Goal: Task Accomplishment & Management: Use online tool/utility

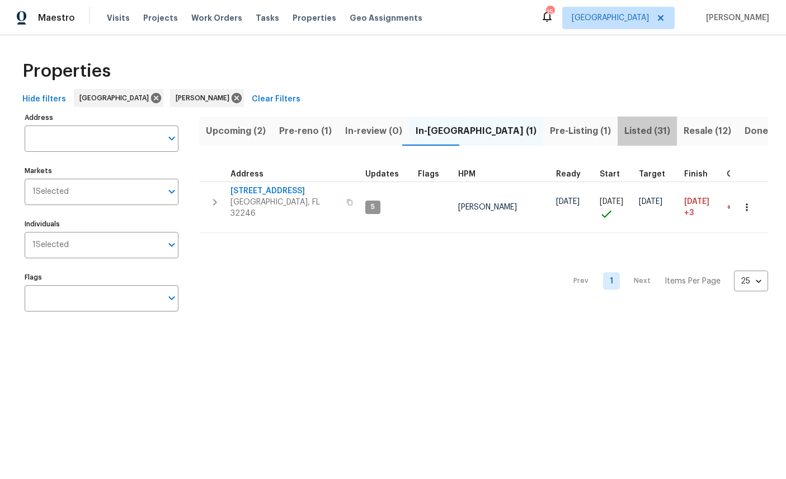
click at [625, 133] on span "Listed (31)" at bounding box center [648, 131] width 46 height 16
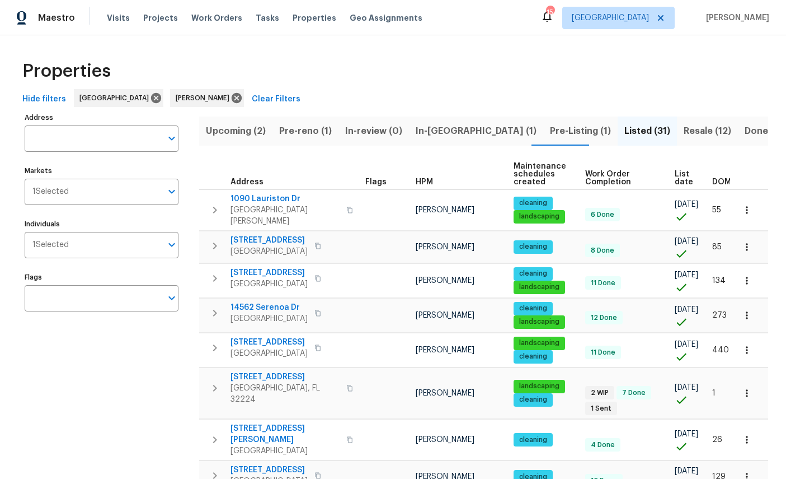
click at [97, 129] on input "Address" at bounding box center [93, 138] width 137 height 26
type input "2922 Madrid"
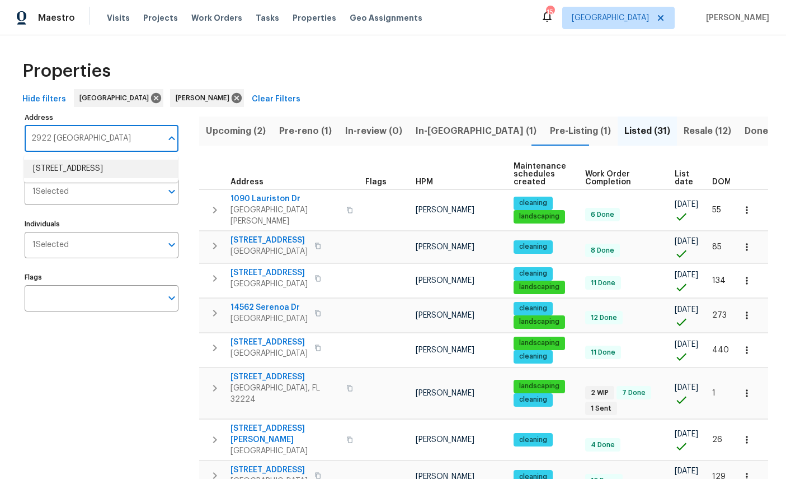
click at [120, 162] on li "2922 Madrid Ave E Jacksonville FL 32217" at bounding box center [101, 169] width 154 height 18
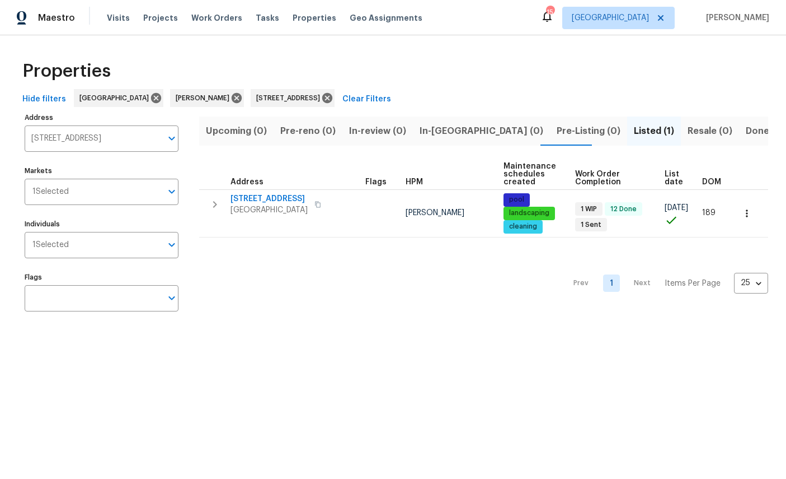
click at [268, 204] on span "Jacksonville, FL 32217" at bounding box center [269, 209] width 77 height 11
click at [332, 101] on icon at bounding box center [327, 98] width 10 height 10
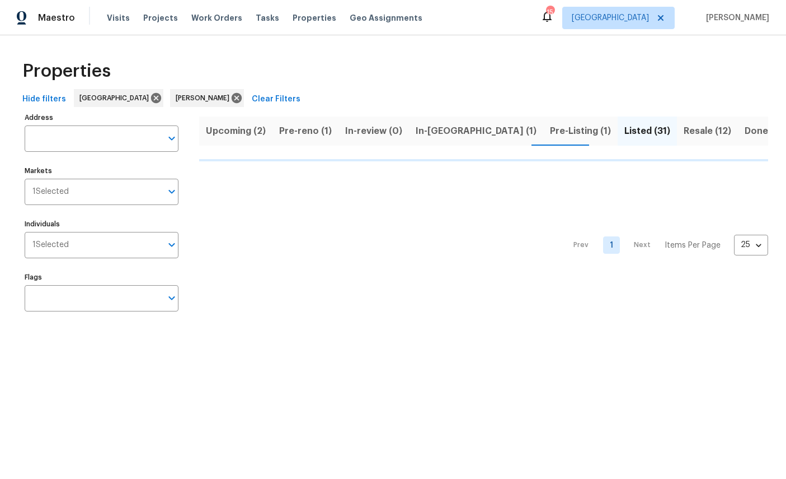
click at [106, 139] on input "Address" at bounding box center [93, 138] width 137 height 26
type input "2922"
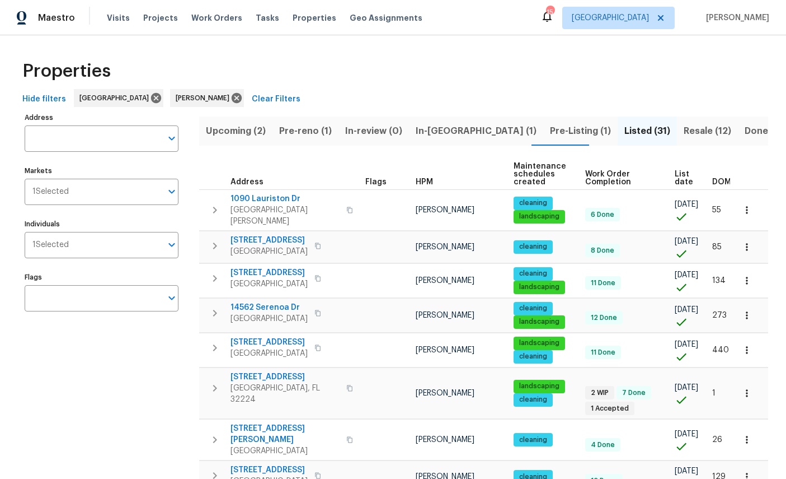
click at [120, 140] on input "Address" at bounding box center [93, 138] width 137 height 26
type input "2922 madrid"
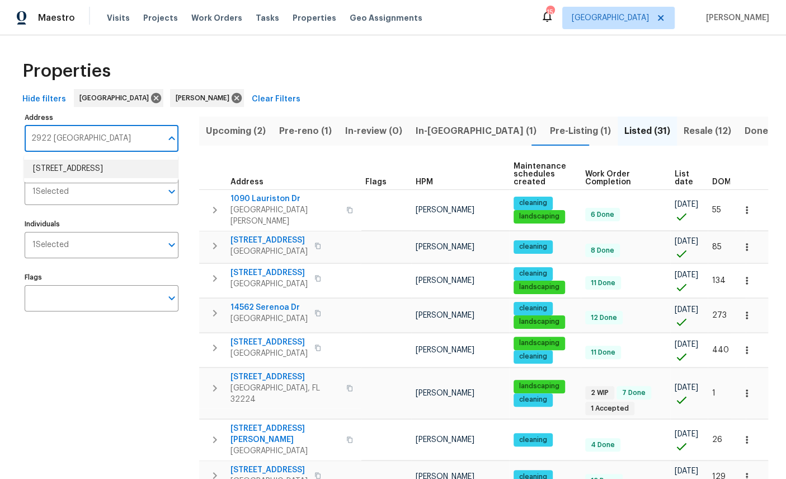
click at [115, 172] on li "2922 Madrid Ave E Jacksonville FL 32217" at bounding box center [101, 169] width 154 height 18
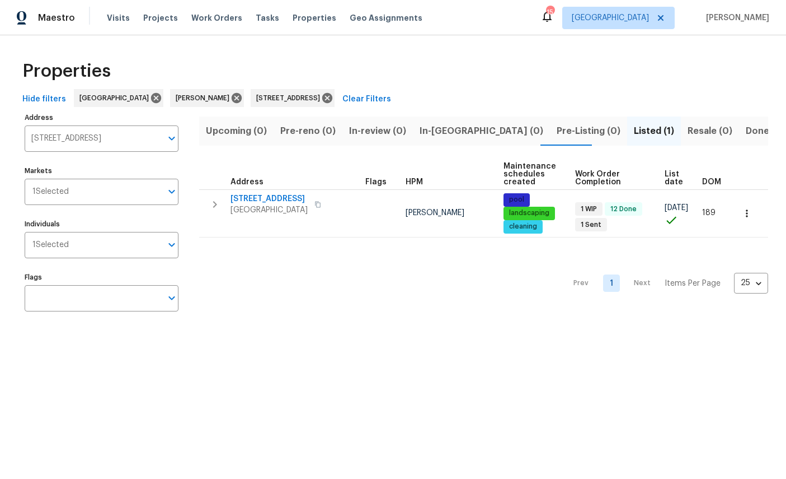
click at [264, 196] on span "2922 Madrid Ave E" at bounding box center [269, 198] width 77 height 11
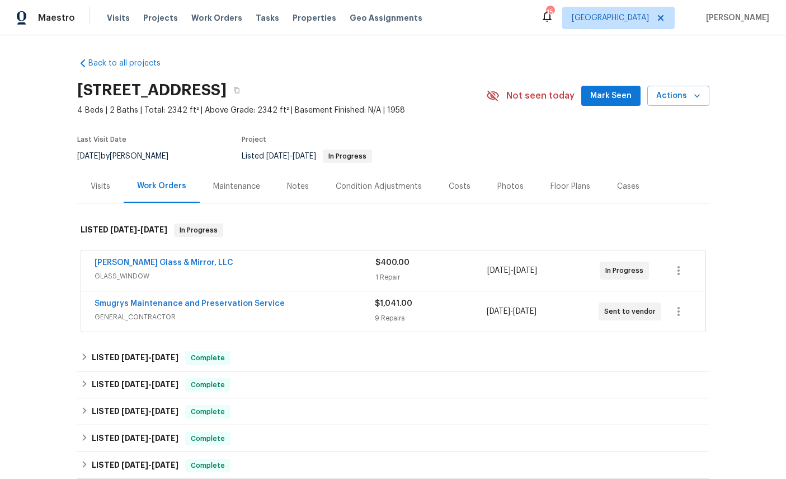
click at [132, 266] on link "Baum Glass & Mirror, LLC" at bounding box center [164, 263] width 139 height 8
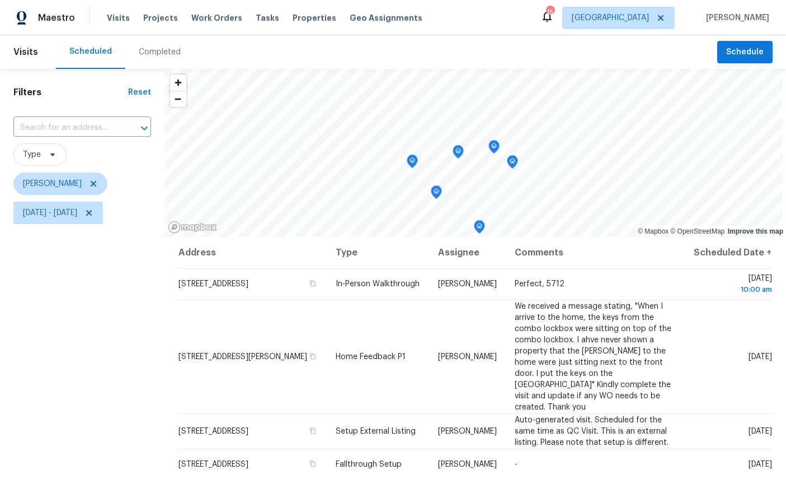
click at [411, 166] on icon "Map marker" at bounding box center [412, 161] width 11 height 14
click at [416, 165] on icon "Map marker" at bounding box center [412, 161] width 10 height 13
click at [459, 155] on icon "Map marker" at bounding box center [458, 152] width 10 height 13
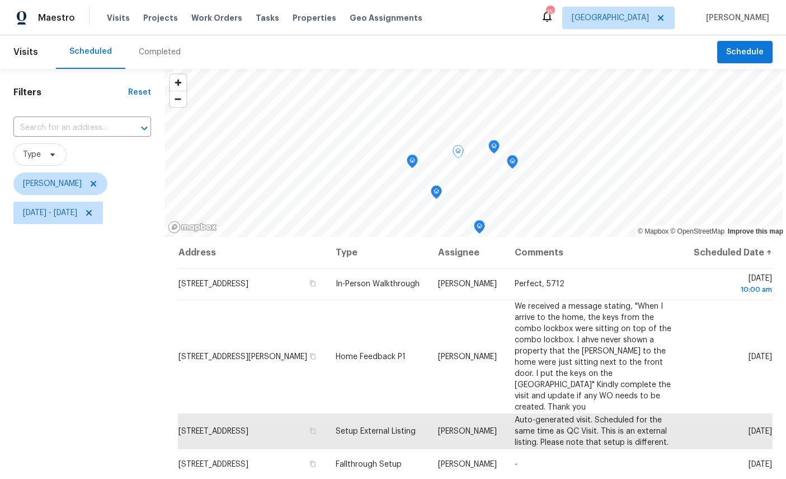
click at [493, 143] on icon "Map marker" at bounding box center [494, 146] width 10 height 13
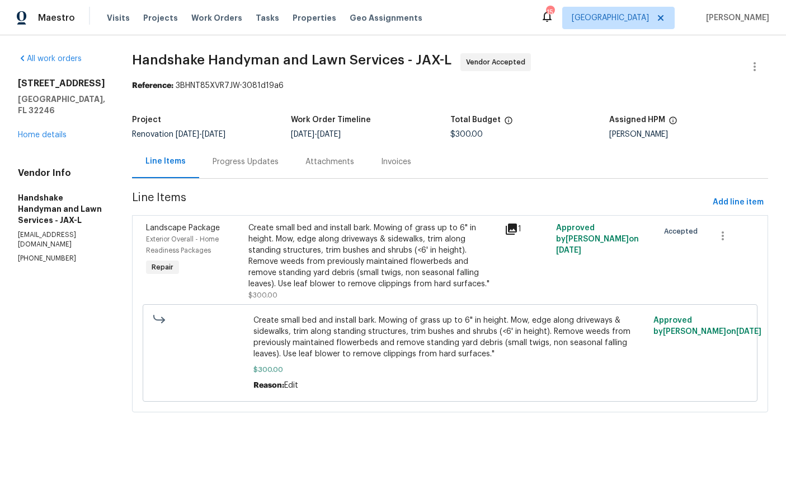
click at [100, 363] on section "All work orders [STREET_ADDRESS] Home details Vendor Info Handshake Handyman an…" at bounding box center [61, 239] width 87 height 372
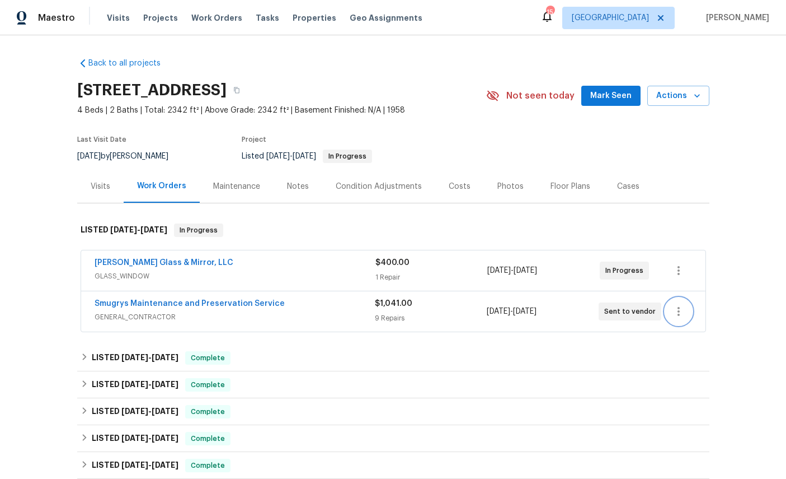
click at [680, 318] on icon "button" at bounding box center [678, 310] width 13 height 13
click at [717, 310] on li "Edit" at bounding box center [718, 312] width 121 height 18
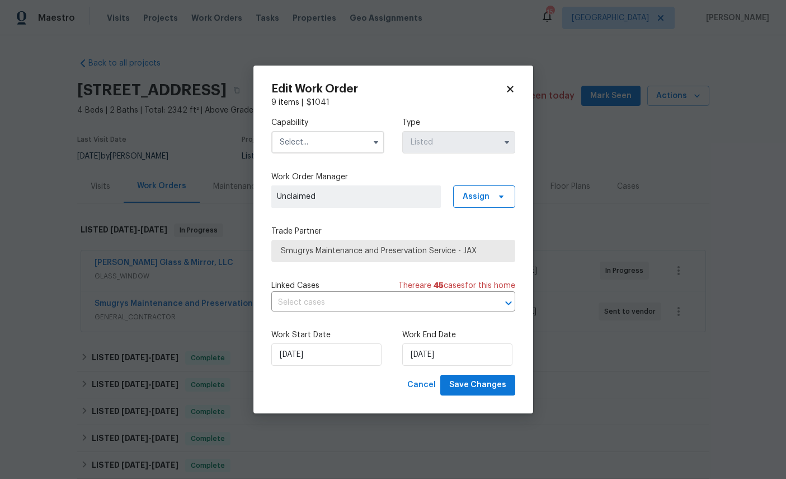
click at [333, 134] on input "text" at bounding box center [327, 142] width 113 height 22
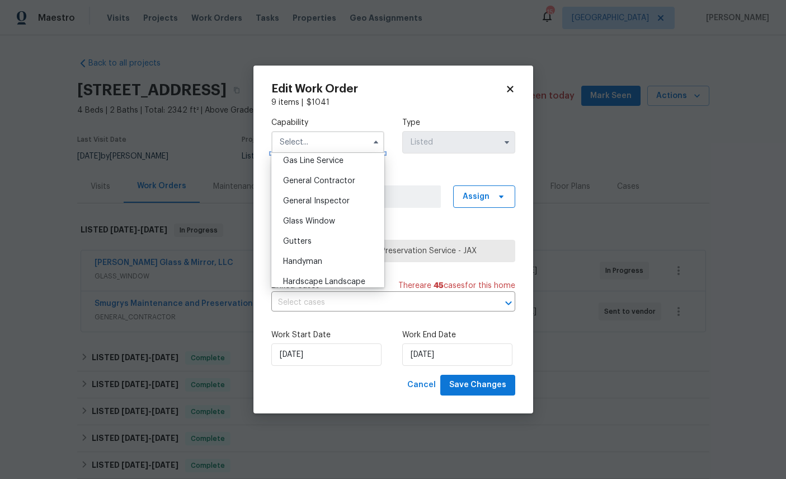
scroll to position [520, 0]
click at [341, 185] on span "General Contractor" at bounding box center [319, 181] width 72 height 8
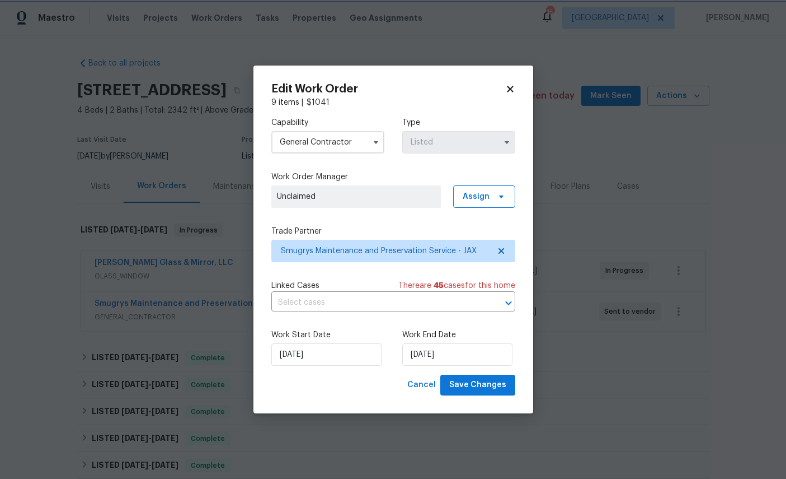
type input "General Contractor"
click at [501, 250] on icon at bounding box center [501, 251] width 6 height 6
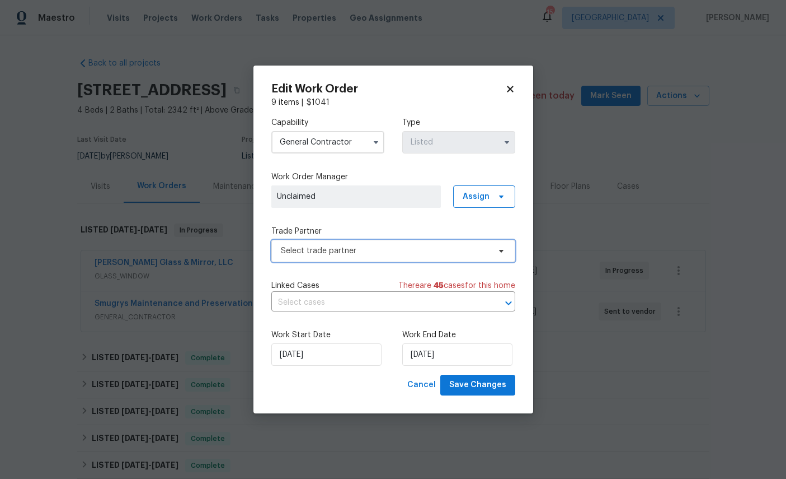
click at [409, 240] on span "Select trade partner" at bounding box center [393, 251] width 244 height 22
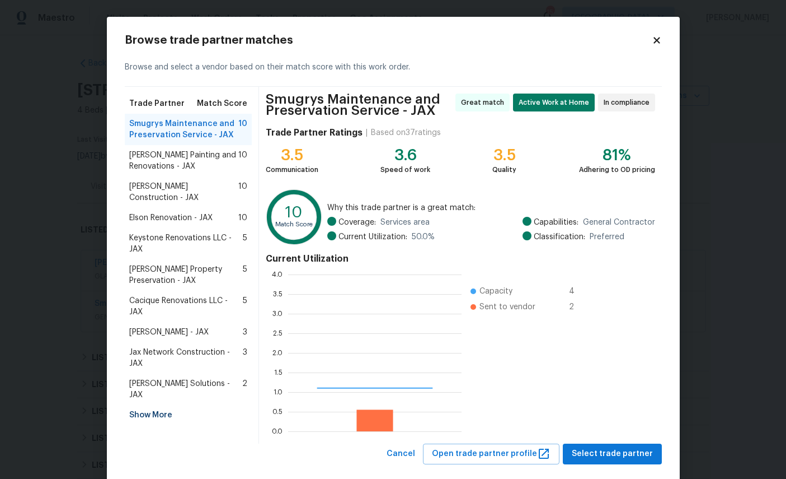
scroll to position [157, 173]
click at [184, 221] on span "Elson Renovation - JAX" at bounding box center [170, 217] width 83 height 11
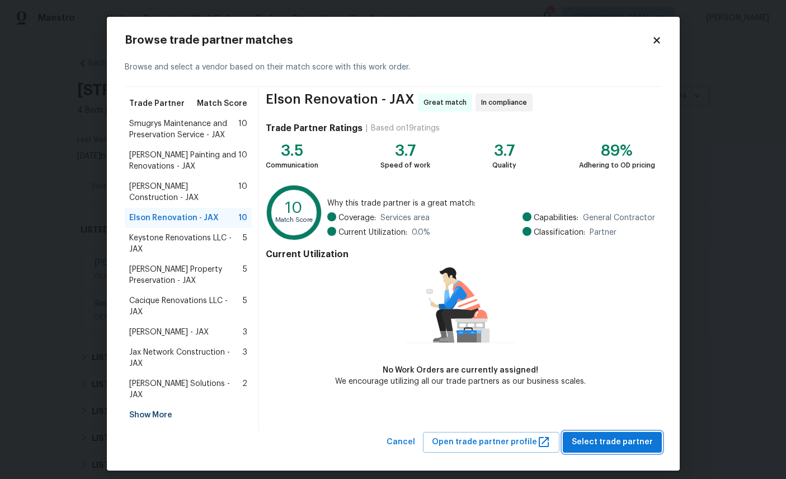
click at [616, 435] on span "Select trade partner" at bounding box center [612, 442] width 81 height 14
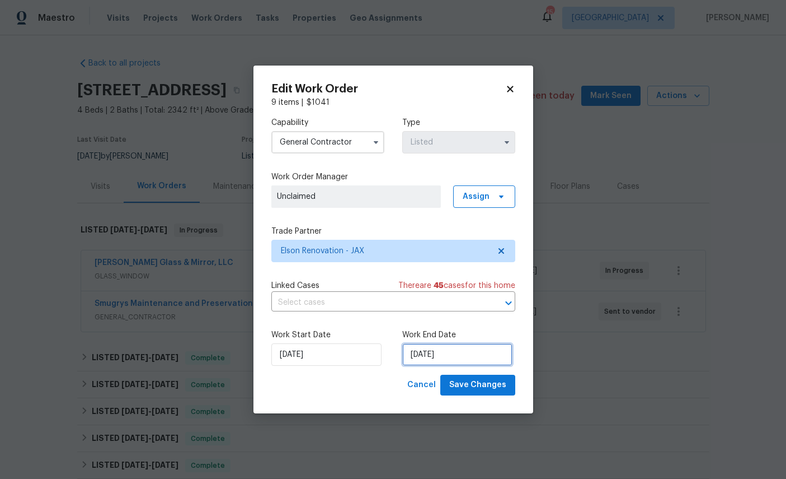
click at [471, 354] on input "[DATE]" at bounding box center [457, 354] width 110 height 22
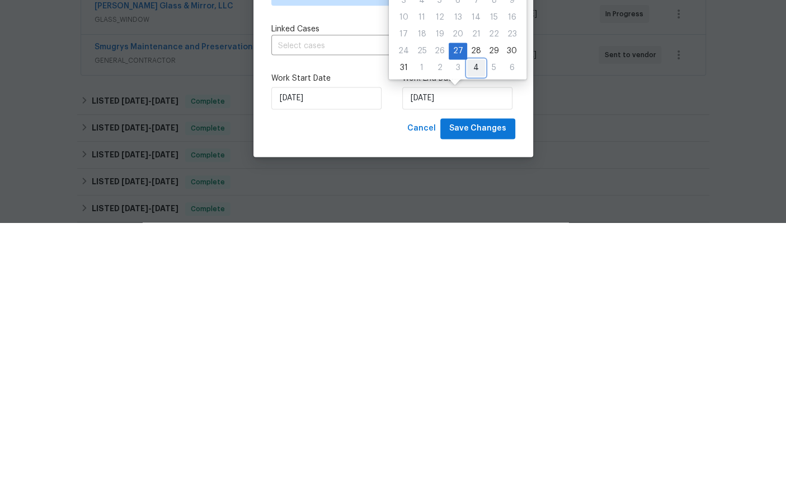
click at [475, 316] on div "4" at bounding box center [476, 324] width 18 height 16
type input "[DATE]"
select select "8"
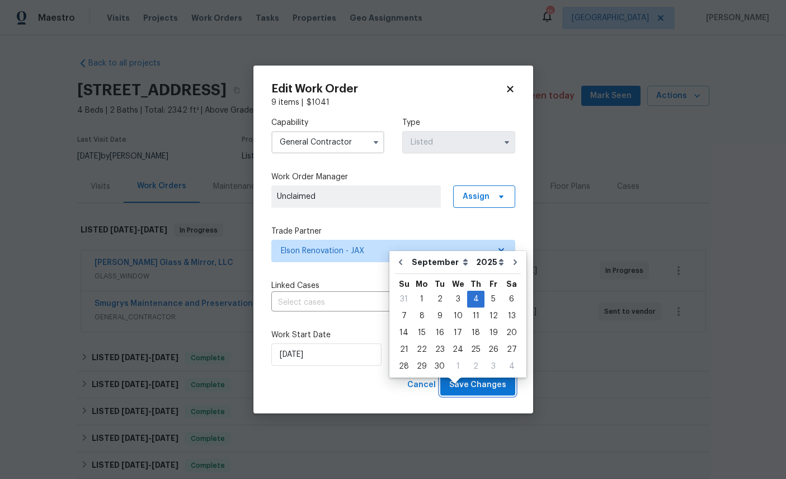
click at [491, 379] on span "Save Changes" at bounding box center [477, 385] width 57 height 14
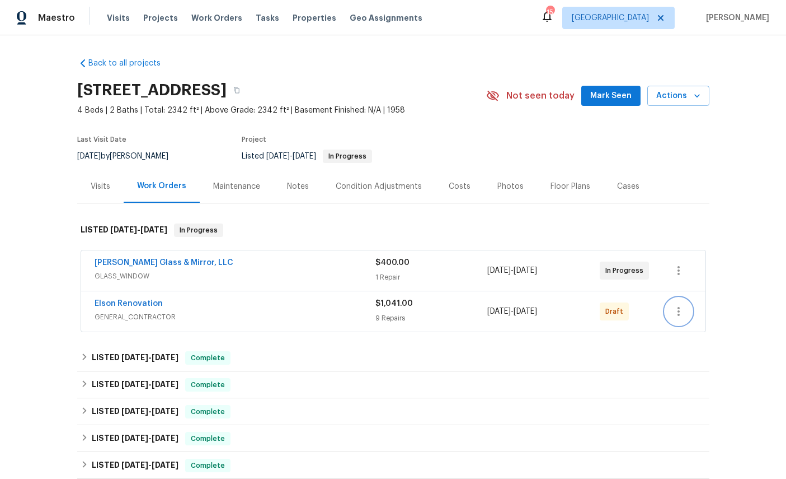
click at [683, 312] on icon "button" at bounding box center [678, 310] width 13 height 13
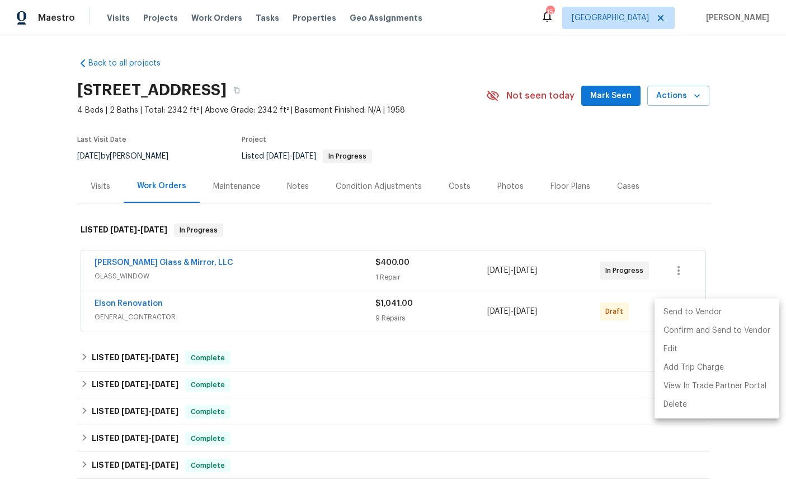
click at [719, 303] on li "Send to Vendor" at bounding box center [717, 312] width 125 height 18
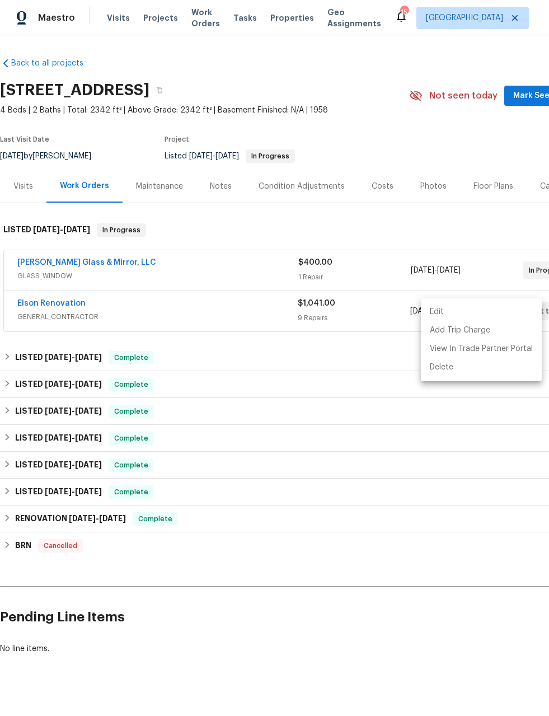
click at [30, 222] on div at bounding box center [274, 358] width 549 height 716
